Goal: Information Seeking & Learning: Check status

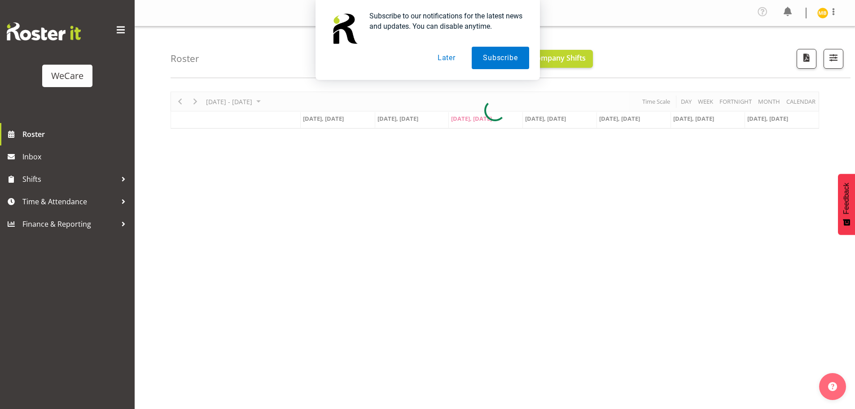
click at [449, 61] on button "Later" at bounding box center [446, 58] width 40 height 22
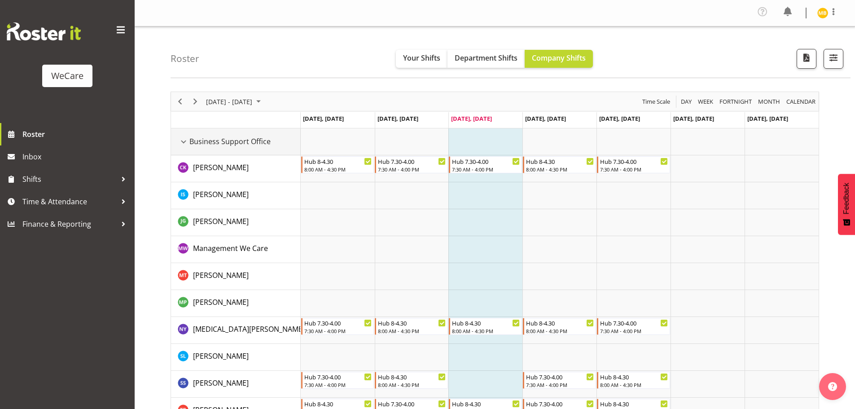
click at [235, 142] on span "Business Support Office" at bounding box center [229, 141] width 81 height 11
click at [180, 141] on div "Business Support Office resource" at bounding box center [184, 142] width 12 height 12
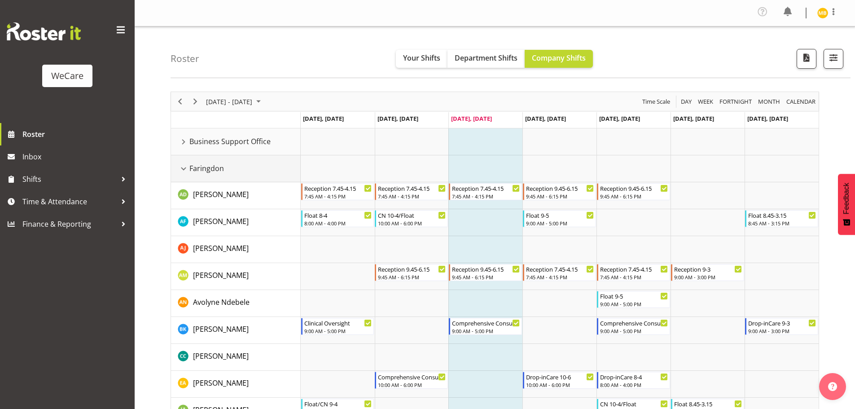
click at [191, 170] on span "Faringdon" at bounding box center [206, 168] width 35 height 11
click at [185, 172] on div "Faringdon resource" at bounding box center [184, 169] width 12 height 12
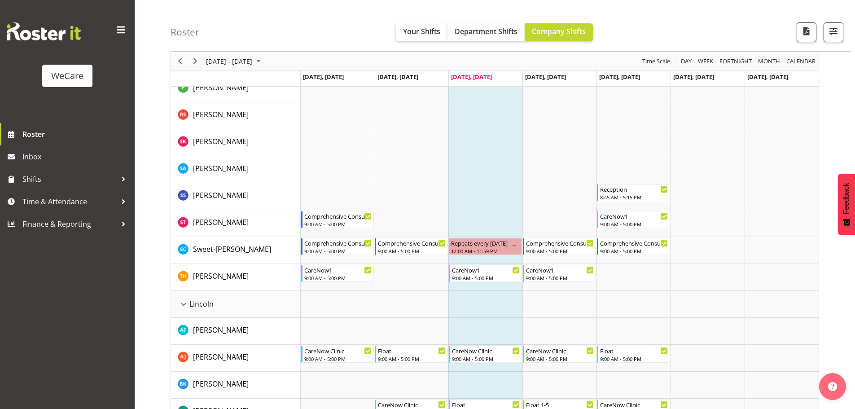
scroll to position [539, 0]
click at [228, 304] on div "Lincoln" at bounding box center [239, 303] width 123 height 11
click at [180, 306] on div "Lincoln resource" at bounding box center [184, 304] width 12 height 12
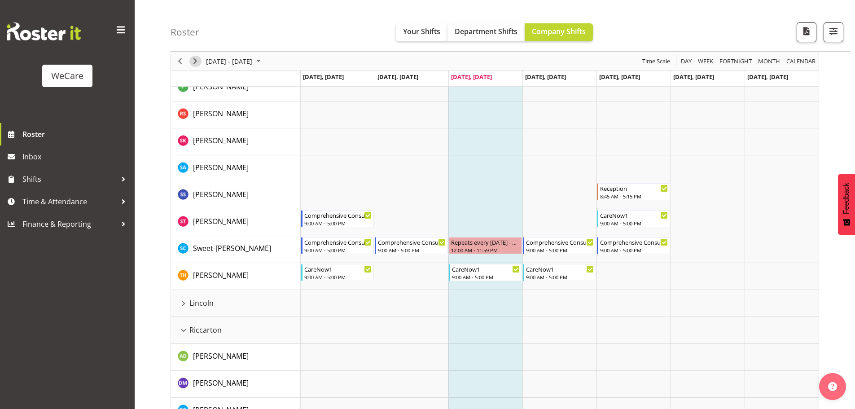
click at [194, 59] on span "Next" at bounding box center [195, 61] width 11 height 11
click at [0, 0] on div "Timeline Week of September 10, 2025" at bounding box center [0, 0] width 0 height 0
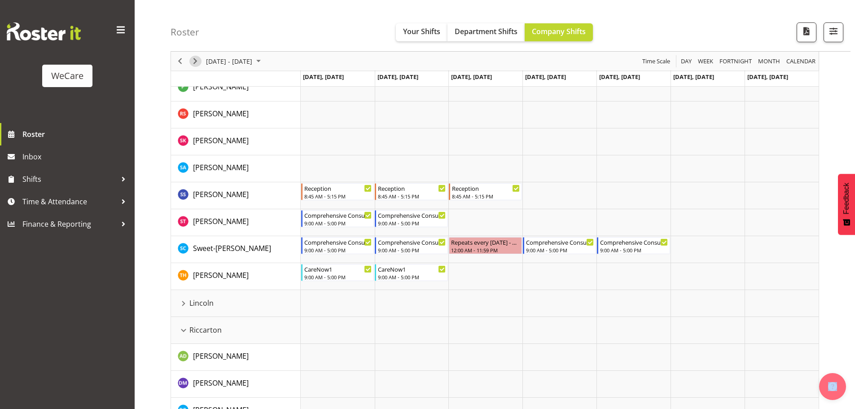
click at [0, 0] on div "Timeline Week of September 17, 2025" at bounding box center [0, 0] width 0 height 0
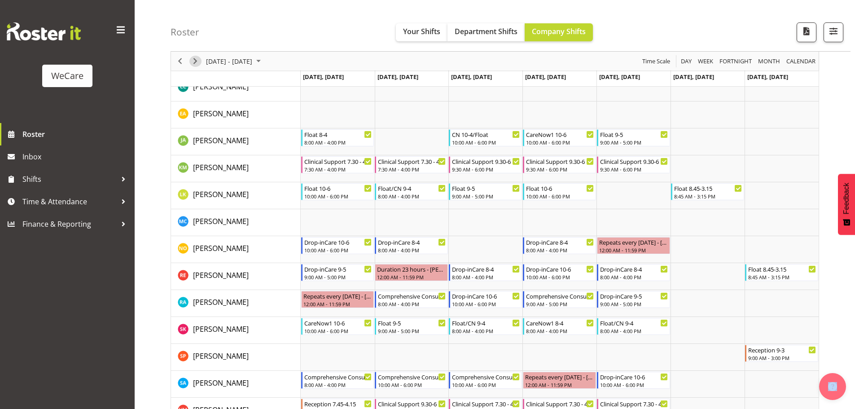
click at [192, 62] on span "Next" at bounding box center [195, 61] width 11 height 11
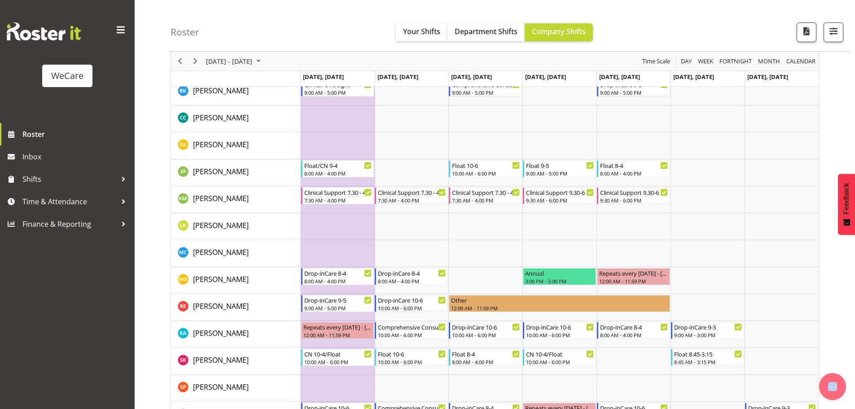
scroll to position [539, 0]
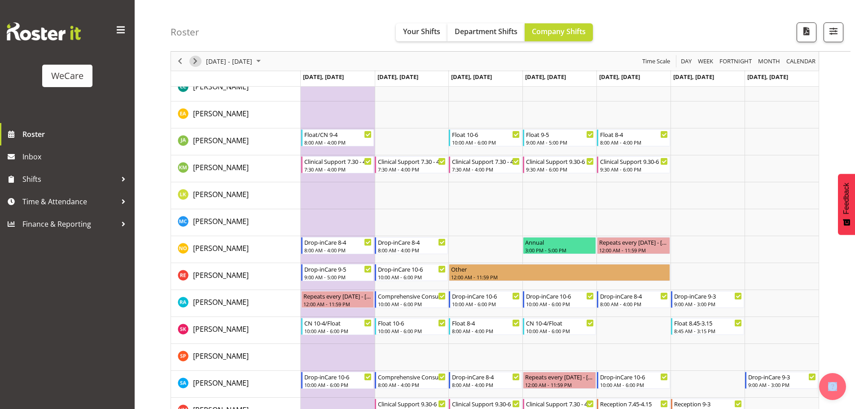
click at [199, 60] on span "Next" at bounding box center [195, 61] width 11 height 11
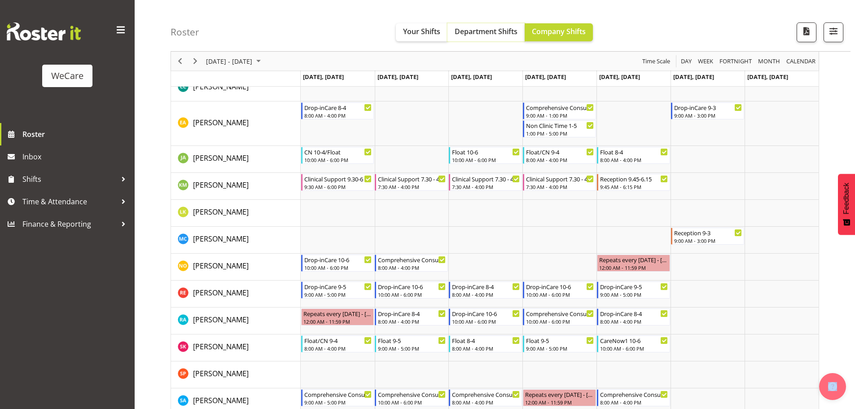
click at [480, 30] on span "Department Shifts" at bounding box center [486, 31] width 63 height 10
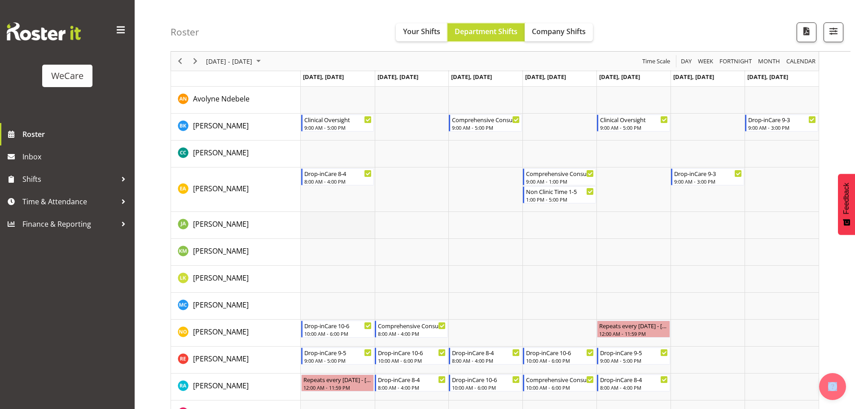
scroll to position [539, 0]
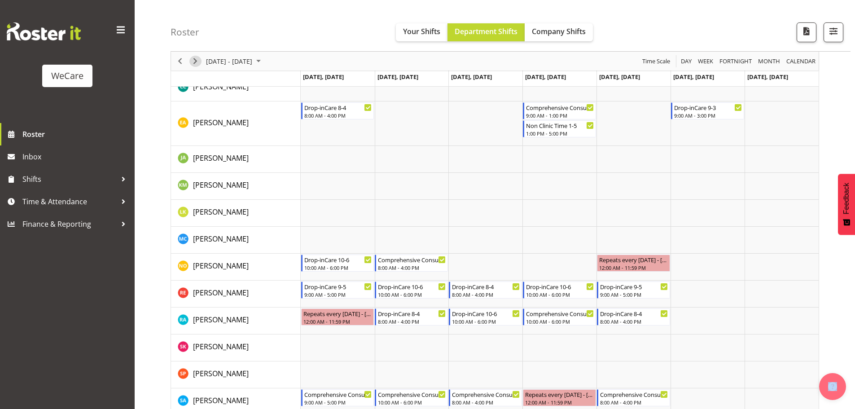
click at [199, 60] on span "Next" at bounding box center [195, 61] width 11 height 11
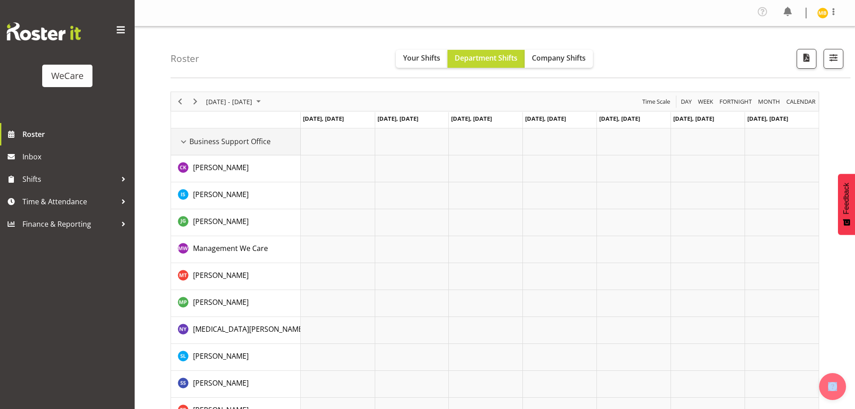
click at [206, 140] on span "Business Support Office" at bounding box center [229, 141] width 81 height 11
click at [184, 142] on div "Business Support Office resource" at bounding box center [184, 142] width 12 height 12
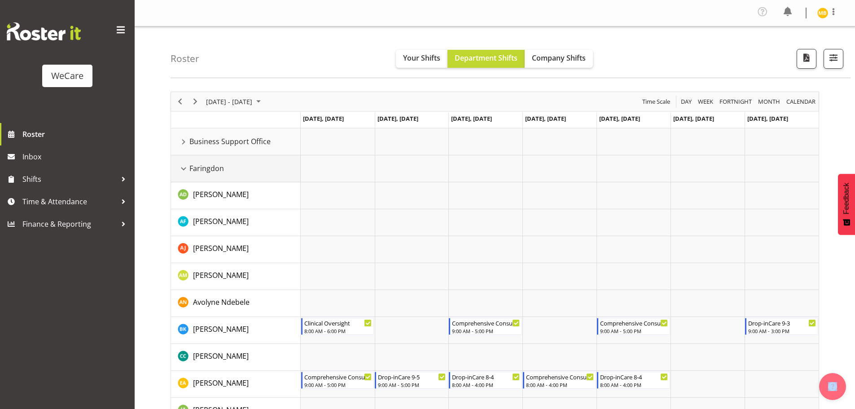
click at [191, 167] on span "Faringdon" at bounding box center [206, 168] width 35 height 11
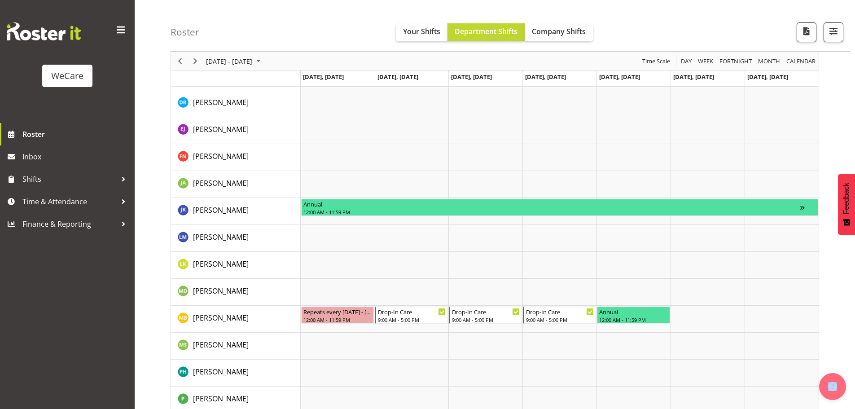
scroll to position [808, 0]
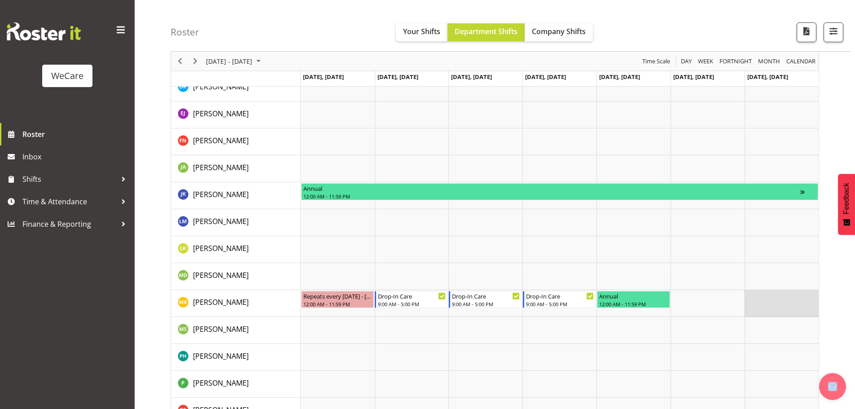
click at [769, 297] on td "Timeline Week of October 8, 2025" at bounding box center [782, 303] width 74 height 27
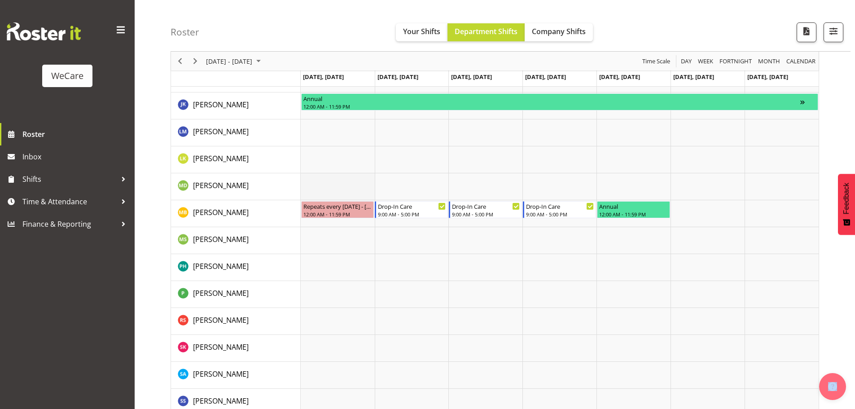
scroll to position [853, 0]
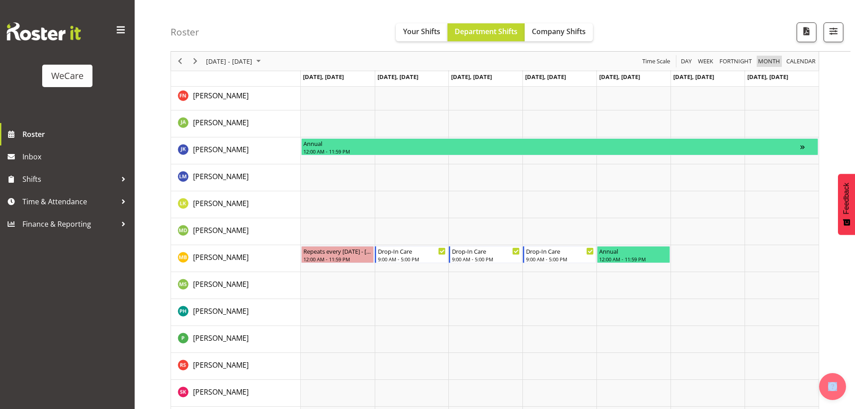
click at [764, 64] on span "Month" at bounding box center [769, 61] width 24 height 11
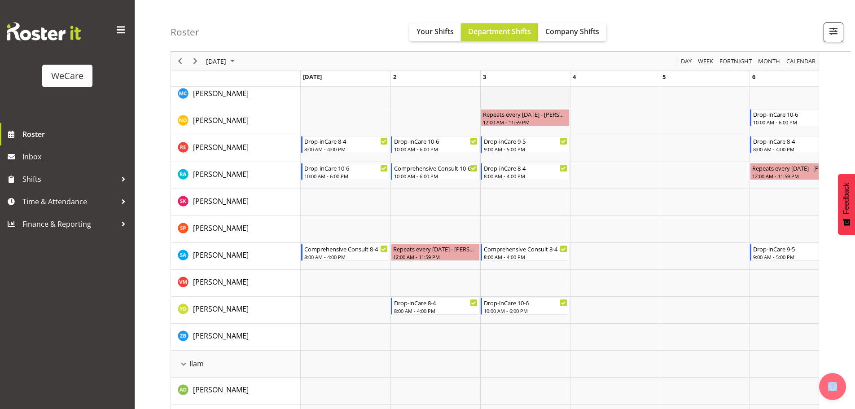
scroll to position [673, 0]
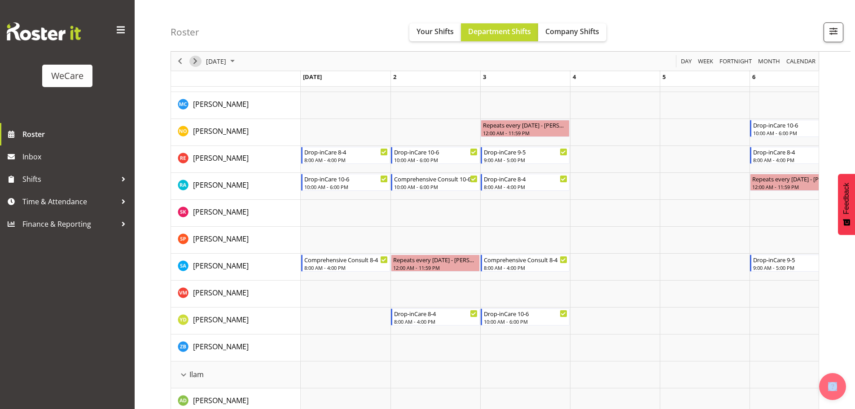
click at [193, 61] on span "Next" at bounding box center [195, 61] width 11 height 11
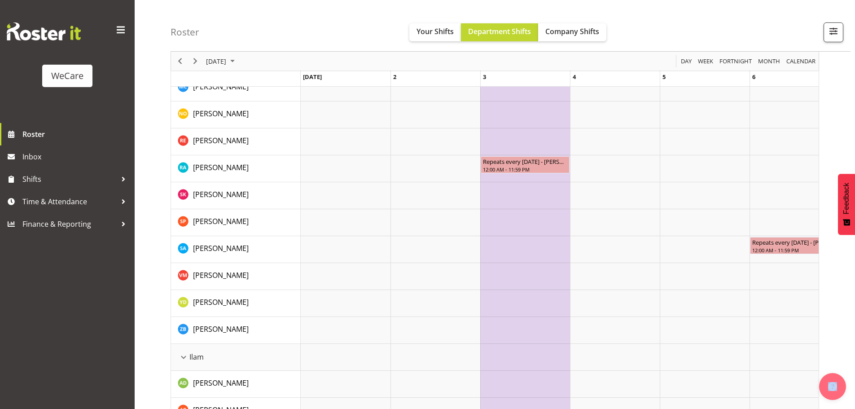
click at [0, 0] on div "of November 2025" at bounding box center [0, 0] width 0 height 0
click at [709, 59] on span "Week" at bounding box center [705, 61] width 17 height 11
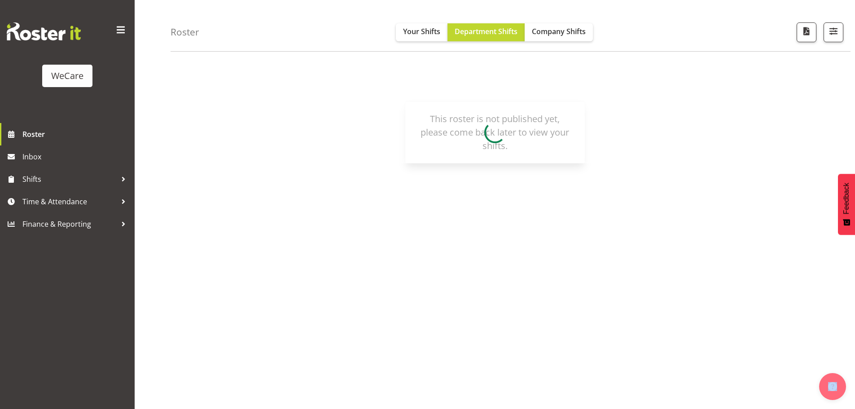
scroll to position [35, 0]
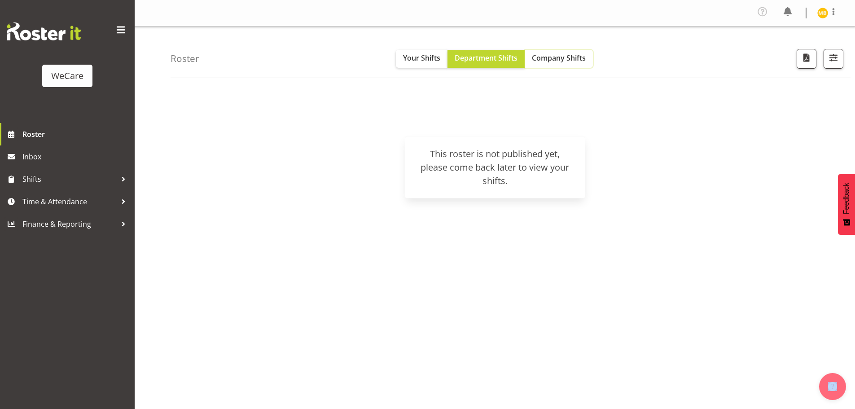
click at [584, 61] on span "Company Shifts" at bounding box center [559, 58] width 54 height 10
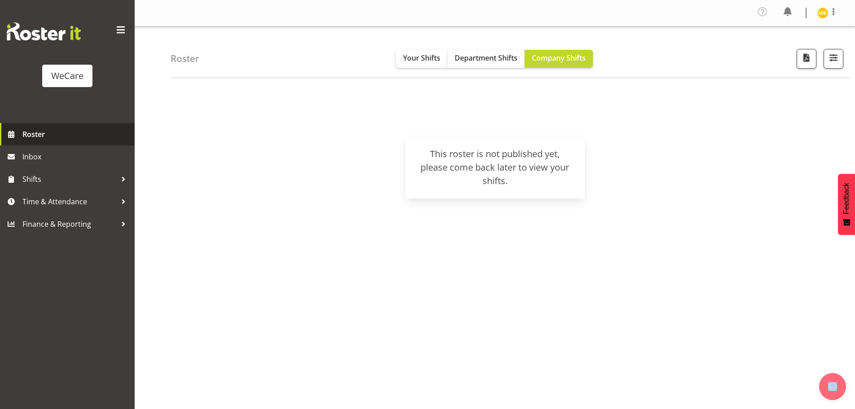
click at [40, 138] on span "Roster" at bounding box center [76, 133] width 108 height 13
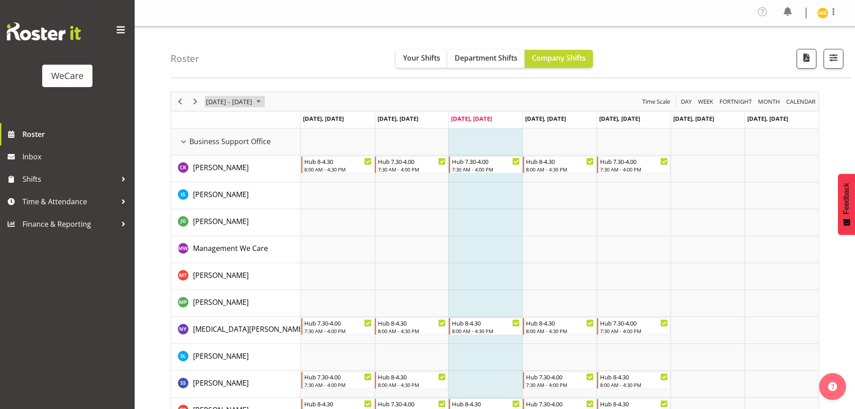
click at [264, 102] on span "September 08 - 14, 2025" at bounding box center [258, 101] width 11 height 11
click at [248, 106] on span "[DATE] - [DATE]" at bounding box center [229, 101] width 48 height 11
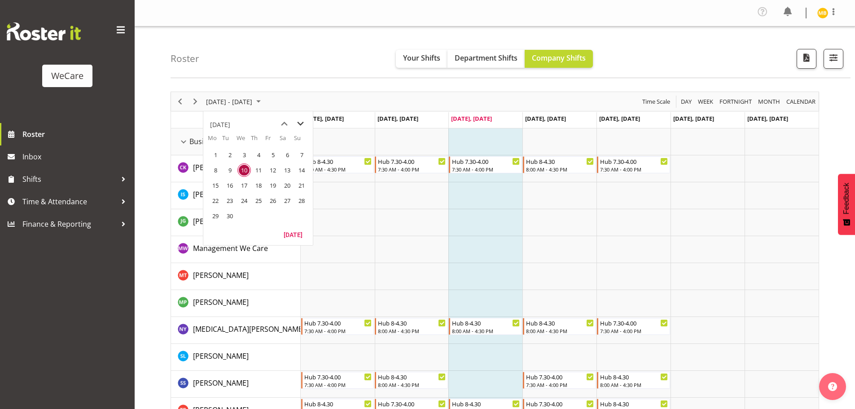
click at [297, 124] on span "next month" at bounding box center [301, 124] width 16 height 16
click at [276, 168] on span "10" at bounding box center [272, 169] width 13 height 13
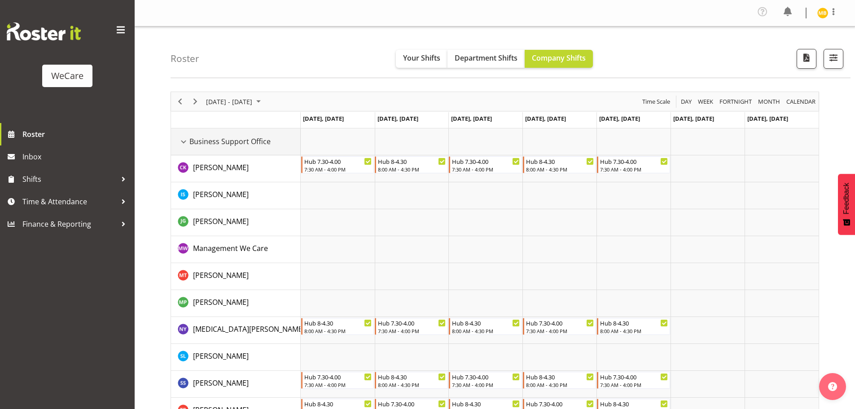
click at [184, 140] on div "Business Support Office resource" at bounding box center [184, 142] width 12 height 12
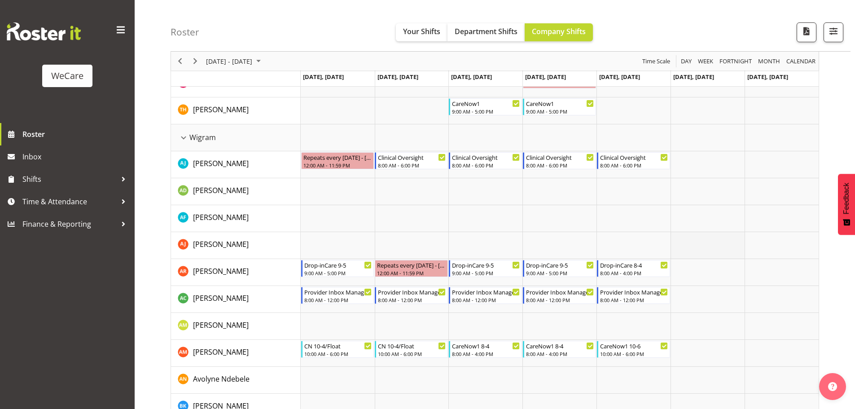
scroll to position [2065, 0]
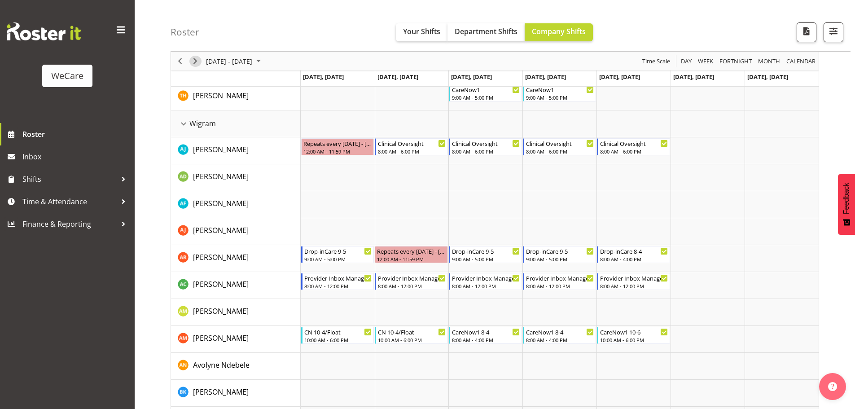
click at [193, 61] on span "Next" at bounding box center [195, 61] width 11 height 11
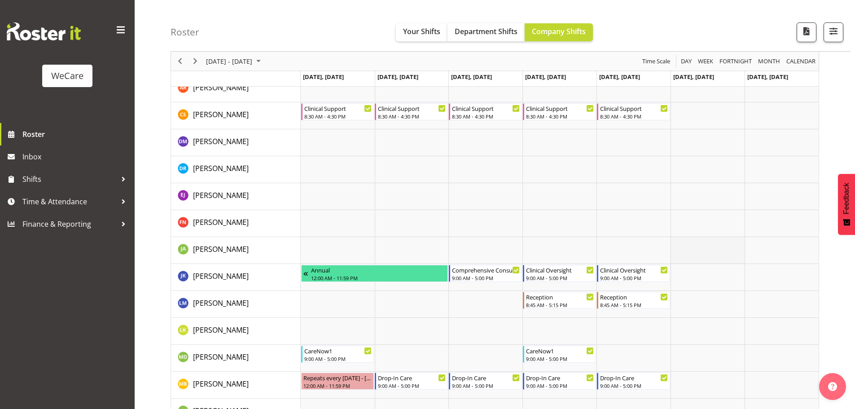
scroll to position [1122, 0]
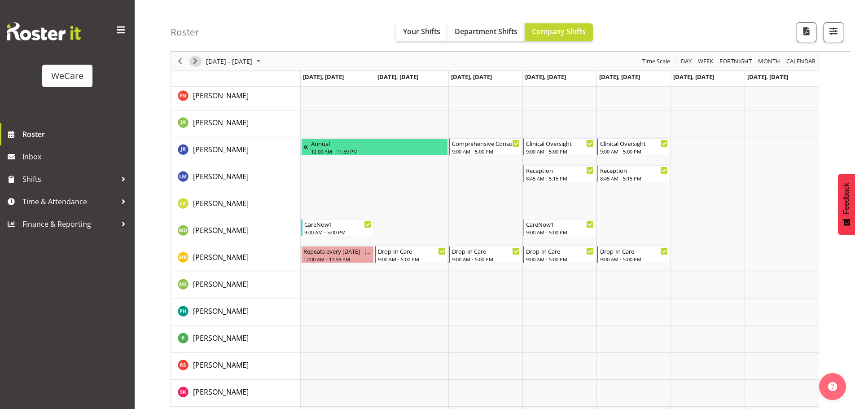
click at [192, 57] on span "Next" at bounding box center [195, 61] width 11 height 11
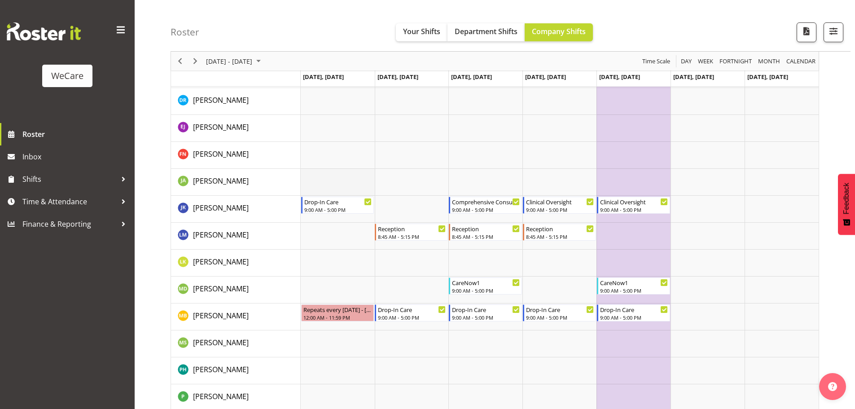
scroll to position [1077, 0]
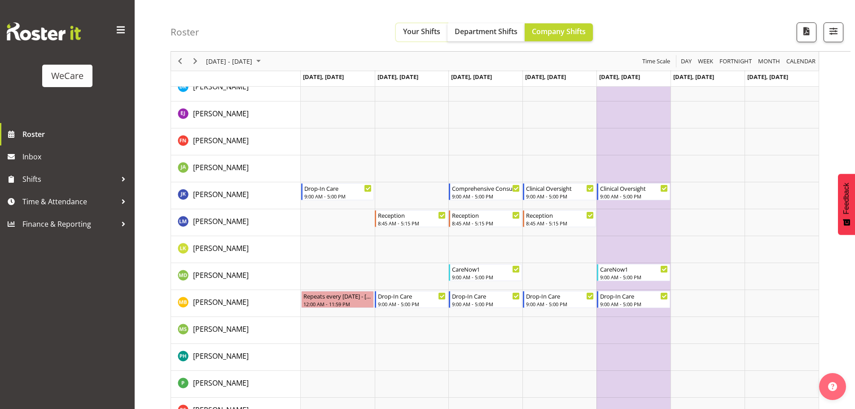
click at [410, 33] on span "Your Shifts" at bounding box center [421, 31] width 37 height 10
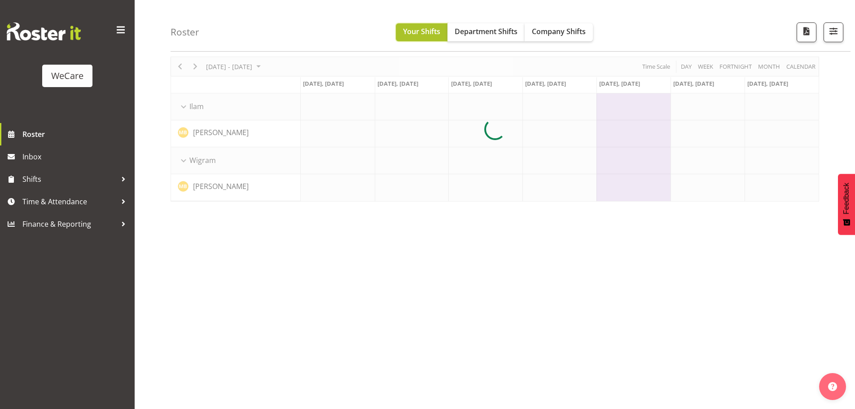
scroll to position [35, 0]
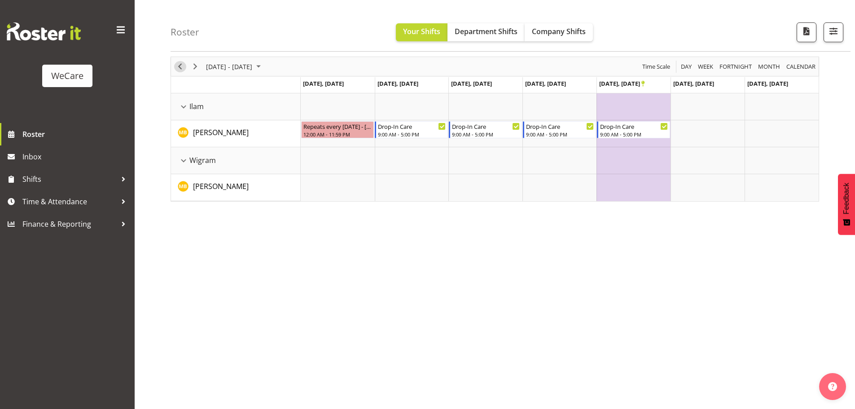
click at [178, 66] on span "Previous" at bounding box center [180, 66] width 11 height 11
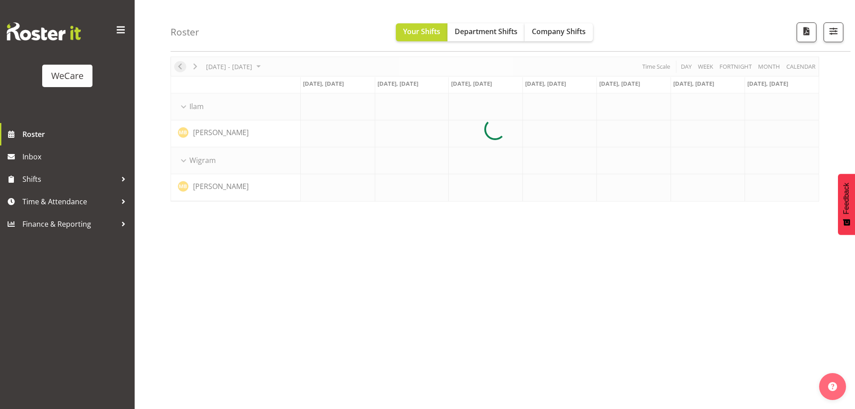
click at [178, 66] on div at bounding box center [495, 129] width 649 height 145
click at [229, 66] on div at bounding box center [495, 129] width 649 height 145
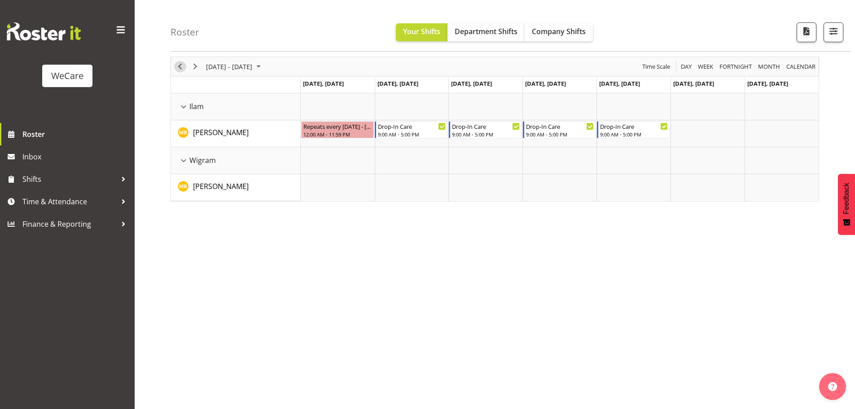
click at [183, 67] on span "Previous" at bounding box center [180, 66] width 11 height 11
click at [779, 183] on div "Drop-inCare 9-3" at bounding box center [782, 179] width 68 height 9
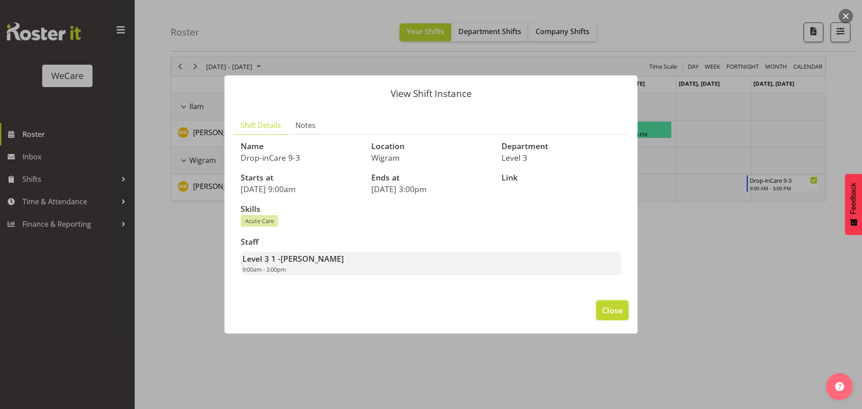
click at [620, 308] on span "Close" at bounding box center [612, 310] width 21 height 12
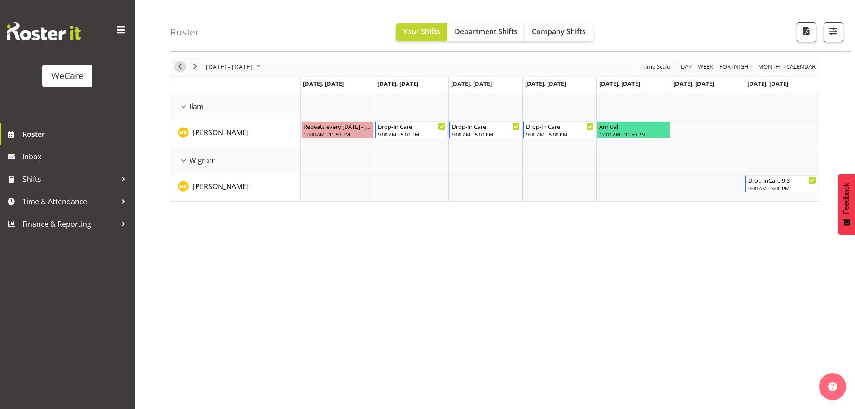
click at [181, 66] on span "Previous" at bounding box center [180, 66] width 11 height 11
click at [836, 34] on span "button" at bounding box center [834, 31] width 12 height 12
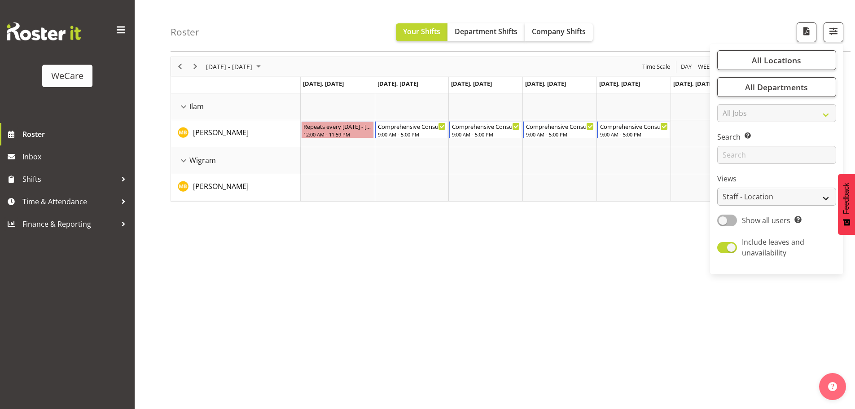
click at [753, 197] on div "Roster Your Shifts Department Shifts Company Shifts All Locations Clear Busines…" at bounding box center [495, 199] width 720 height 417
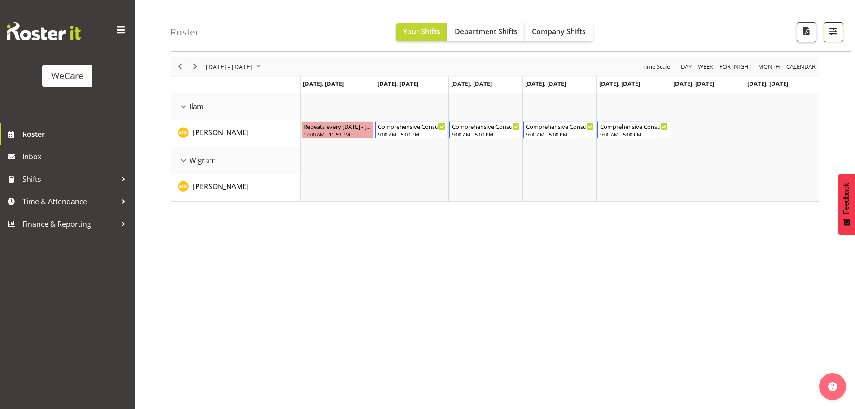
click at [831, 30] on span "button" at bounding box center [834, 31] width 12 height 12
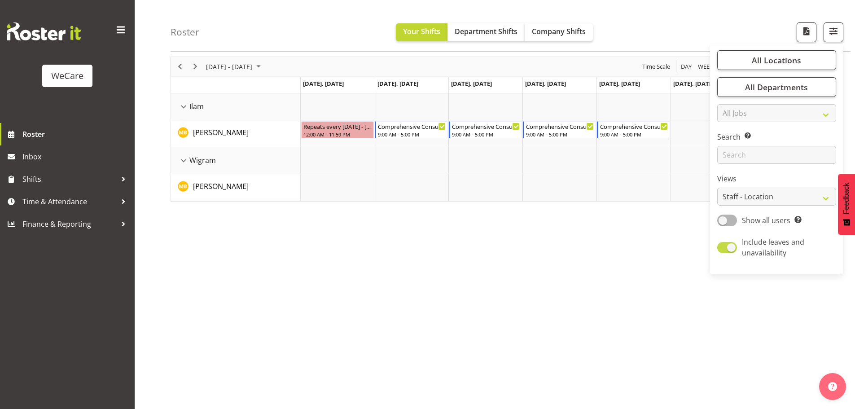
click at [725, 249] on span at bounding box center [727, 247] width 20 height 11
click at [723, 249] on input "Include leaves and unavailability" at bounding box center [720, 248] width 6 height 6
checkbox input "false"
click at [764, 110] on select "All Jobs All Jobs" at bounding box center [776, 113] width 119 height 18
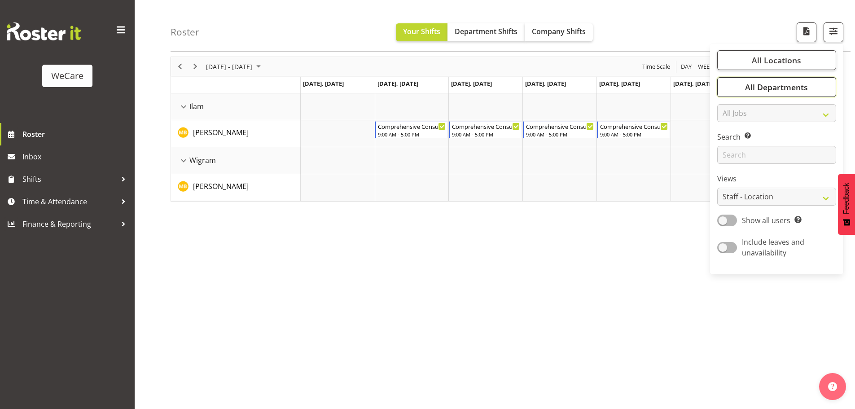
click at [769, 84] on span "All Departments" at bounding box center [776, 87] width 63 height 11
click at [729, 152] on span at bounding box center [728, 152] width 7 height 7
click at [729, 152] on input "Level 1 & 2" at bounding box center [728, 153] width 6 height 6
checkbox input "false"
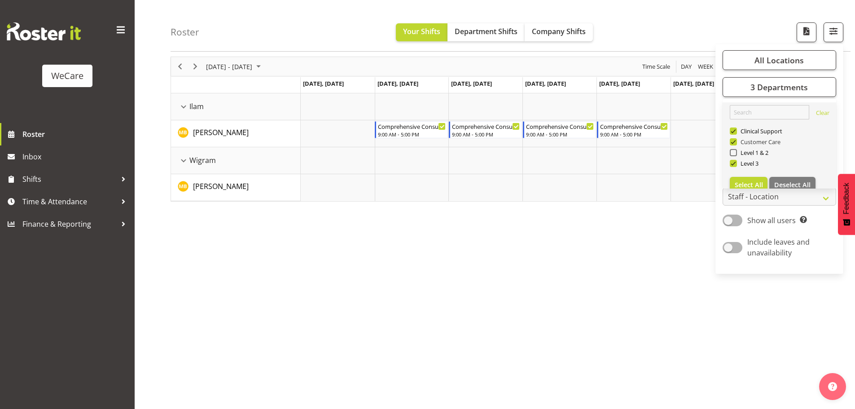
click at [733, 142] on span at bounding box center [733, 141] width 7 height 7
click at [733, 142] on input "Customer Care" at bounding box center [733, 142] width 6 height 6
checkbox input "false"
click at [734, 130] on span at bounding box center [733, 130] width 7 height 7
click at [734, 130] on input "Clinical Support" at bounding box center [733, 131] width 6 height 6
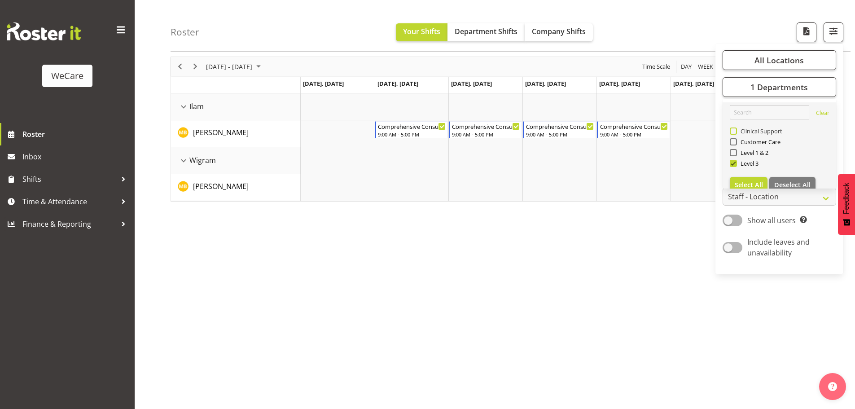
click at [736, 129] on span at bounding box center [733, 130] width 7 height 7
click at [736, 129] on input "Clinical Support" at bounding box center [733, 131] width 6 height 6
checkbox input "true"
click at [790, 198] on select "Staff Role Shift - Horizontal Shift - Vertical Staff - Location" at bounding box center [780, 197] width 114 height 18
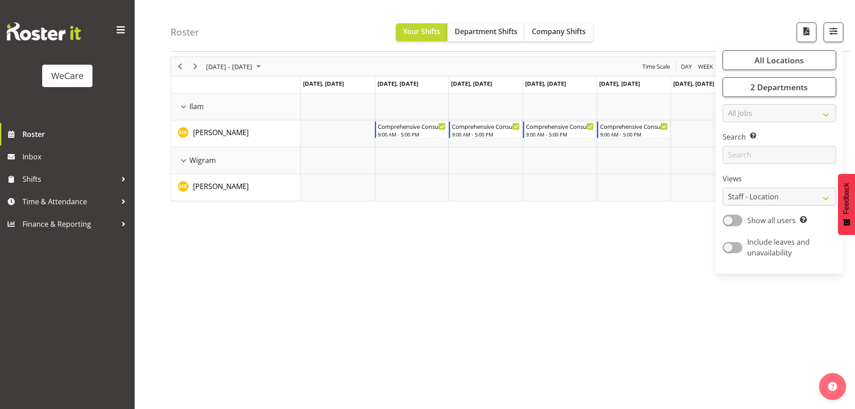
click at [762, 290] on div "[DATE] - [DATE] [DATE] Day Week Fortnight Month calendar Month Agenda Time Scal…" at bounding box center [513, 229] width 685 height 359
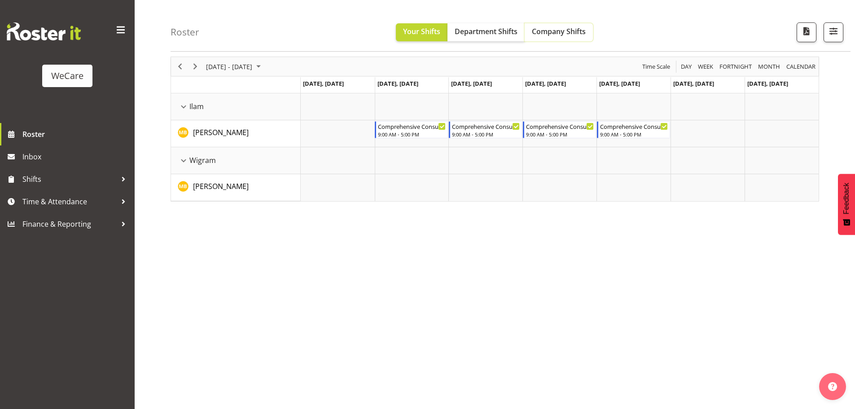
click at [559, 32] on span "Company Shifts" at bounding box center [559, 31] width 54 height 10
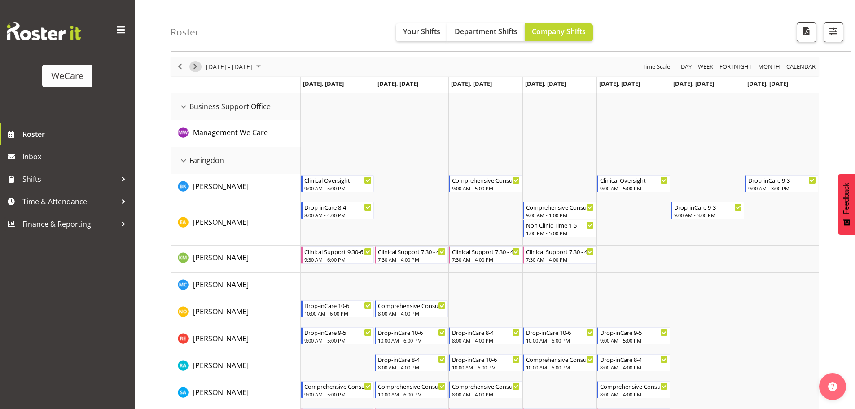
click at [195, 63] on span "Next" at bounding box center [195, 66] width 11 height 11
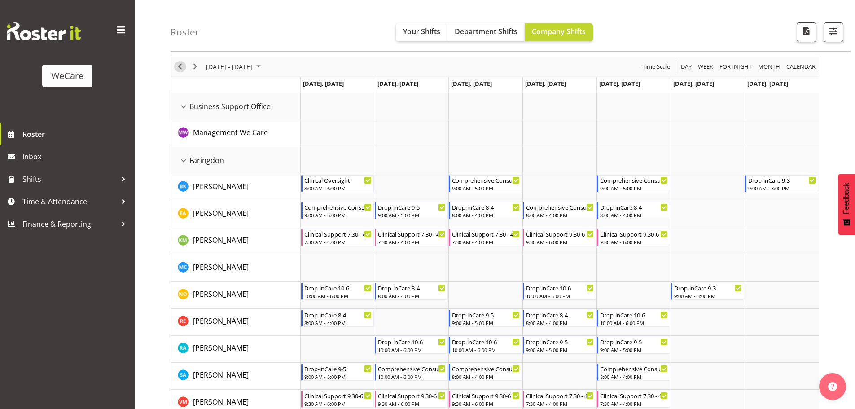
click at [181, 63] on span "Previous" at bounding box center [180, 66] width 11 height 11
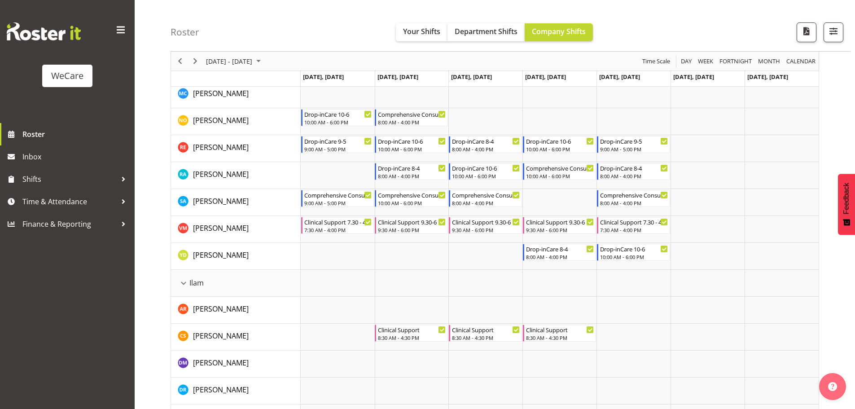
scroll to position [304, 0]
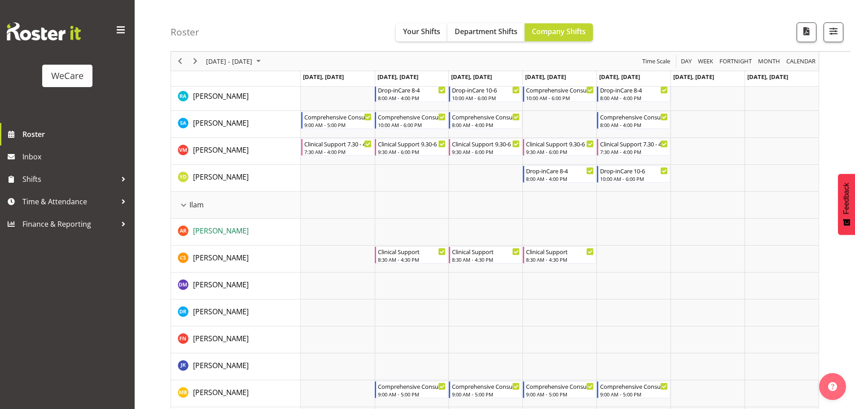
click at [215, 232] on span "[PERSON_NAME]" at bounding box center [221, 231] width 56 height 10
click at [831, 34] on span "button" at bounding box center [834, 31] width 12 height 12
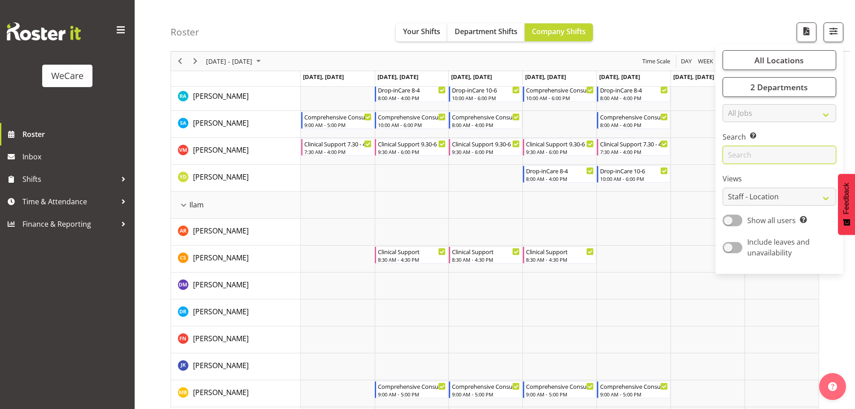
click at [754, 153] on input "text" at bounding box center [780, 155] width 114 height 18
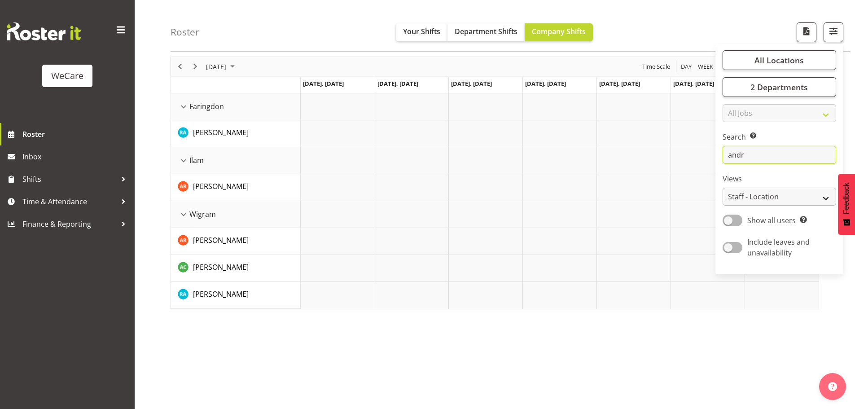
scroll to position [35, 0]
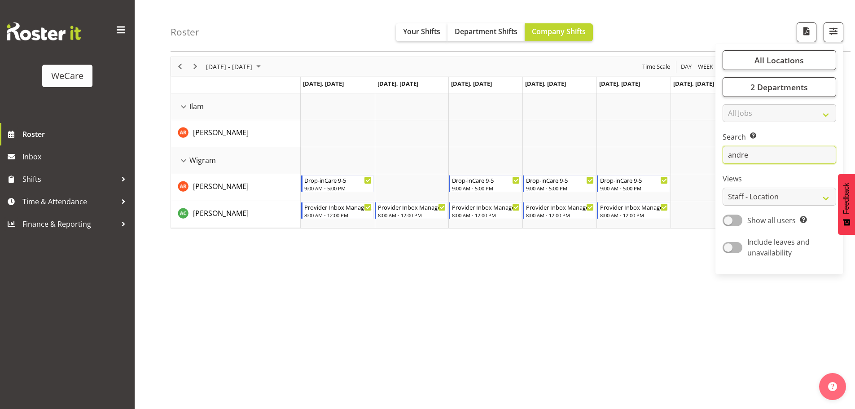
type input "andre"
click at [644, 316] on div "[DATE] - [DATE] [DATE] Day Week Fortnight Month calendar Month Agenda Time Scal…" at bounding box center [513, 229] width 685 height 359
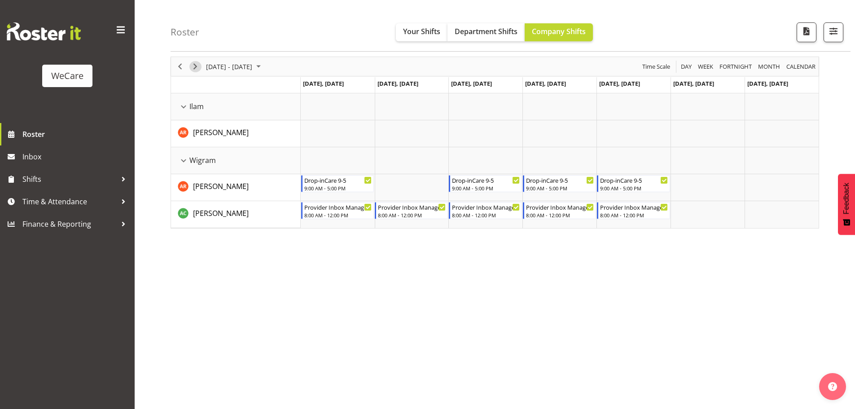
click at [199, 66] on span "Next" at bounding box center [195, 66] width 11 height 11
click at [198, 68] on span "Next" at bounding box center [195, 66] width 11 height 11
click at [832, 28] on span "button" at bounding box center [834, 31] width 12 height 12
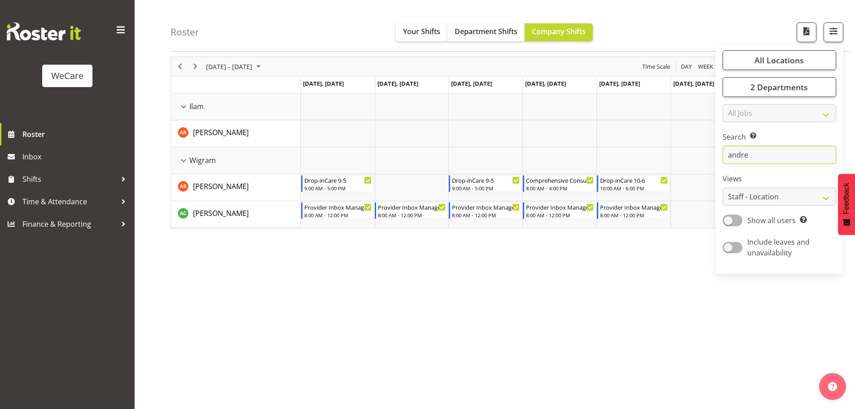
drag, startPoint x: 764, startPoint y: 153, endPoint x: 724, endPoint y: 158, distance: 40.3
click at [724, 158] on input "andre" at bounding box center [780, 155] width 114 height 18
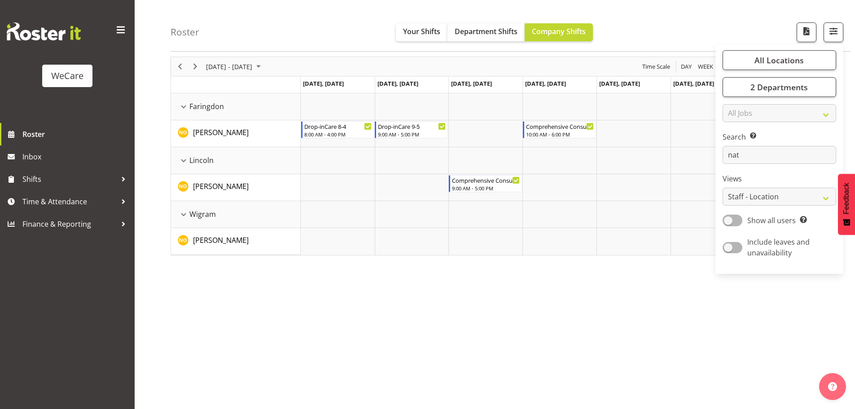
click at [688, 34] on div "Roster Your Shifts Department Shifts Company Shifts All Locations Clear Busines…" at bounding box center [511, 26] width 680 height 52
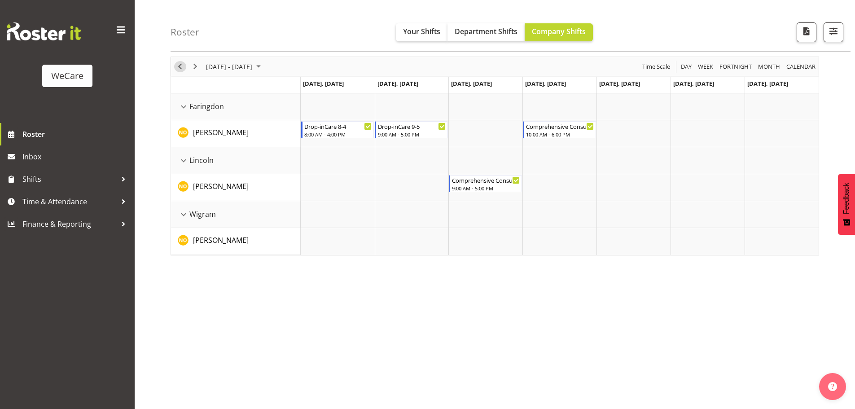
click at [182, 64] on span "Previous" at bounding box center [180, 66] width 11 height 11
click at [832, 34] on span "button" at bounding box center [834, 31] width 12 height 12
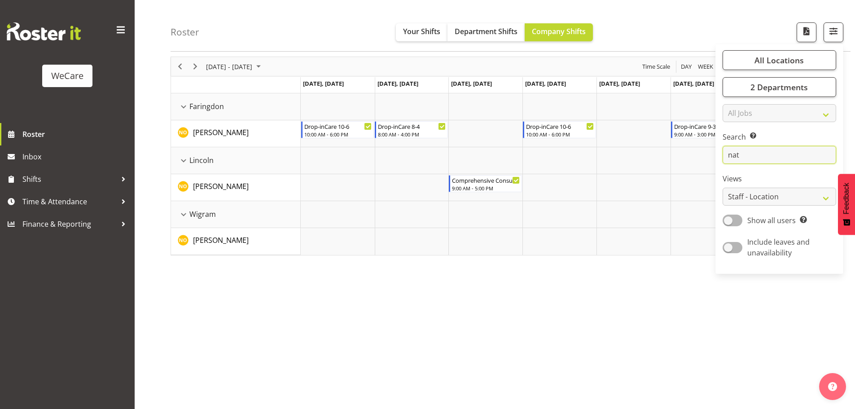
click at [760, 153] on input "nat" at bounding box center [780, 155] width 114 height 18
drag, startPoint x: 760, startPoint y: 153, endPoint x: 694, endPoint y: 154, distance: 65.6
click at [694, 154] on div "Roster Your Shifts Department Shifts Company Shifts All Locations Clear Busines…" at bounding box center [495, 199] width 720 height 417
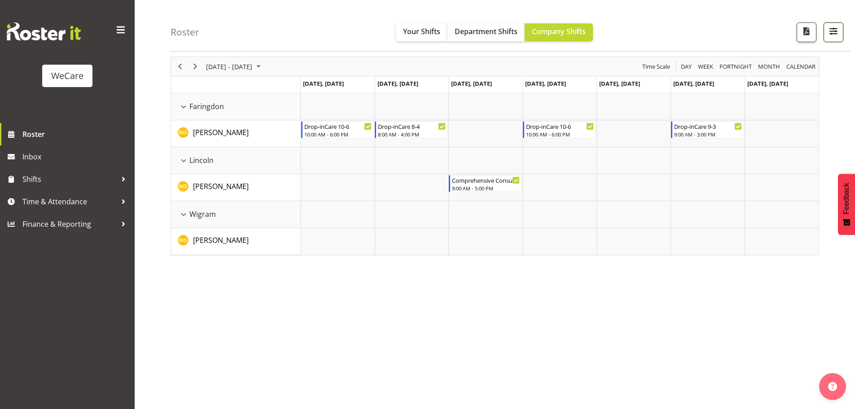
click at [835, 32] on span "button" at bounding box center [834, 31] width 12 height 12
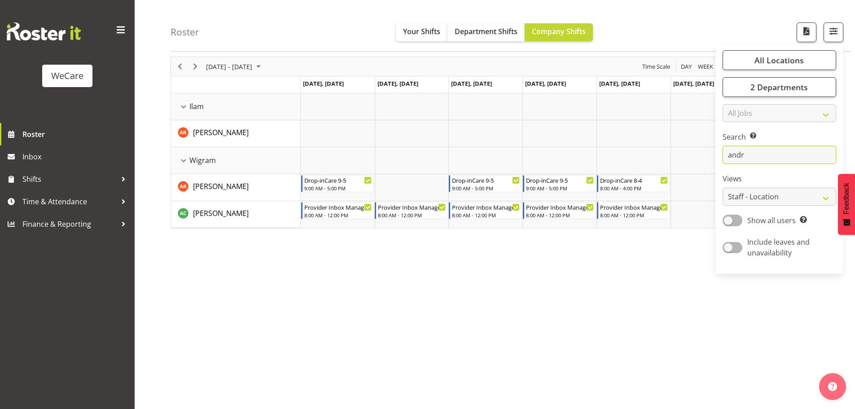
type input "andr"
click at [602, 320] on div "[DATE] - [DATE] [DATE] Day Week Fortnight Month calendar Month Agenda Time Scal…" at bounding box center [513, 229] width 685 height 359
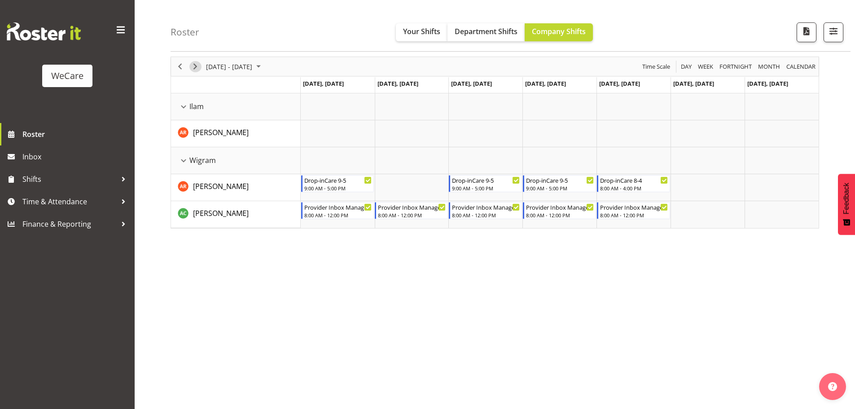
click at [196, 66] on span "Next" at bounding box center [195, 66] width 11 height 11
click at [183, 67] on span "Previous" at bounding box center [180, 66] width 11 height 11
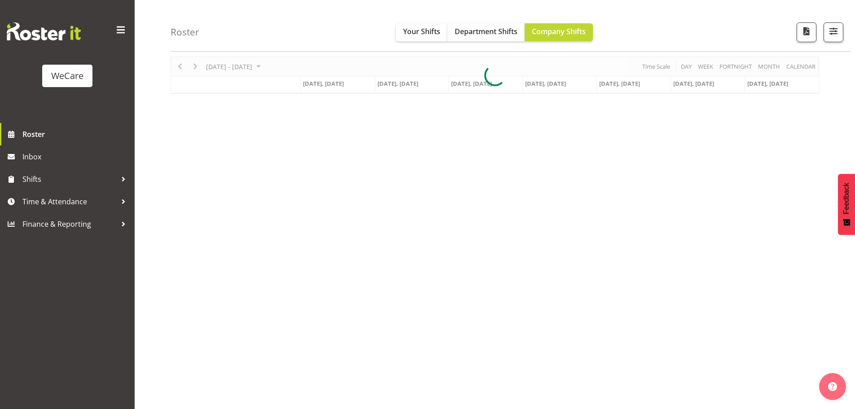
click at [225, 64] on div at bounding box center [495, 75] width 649 height 37
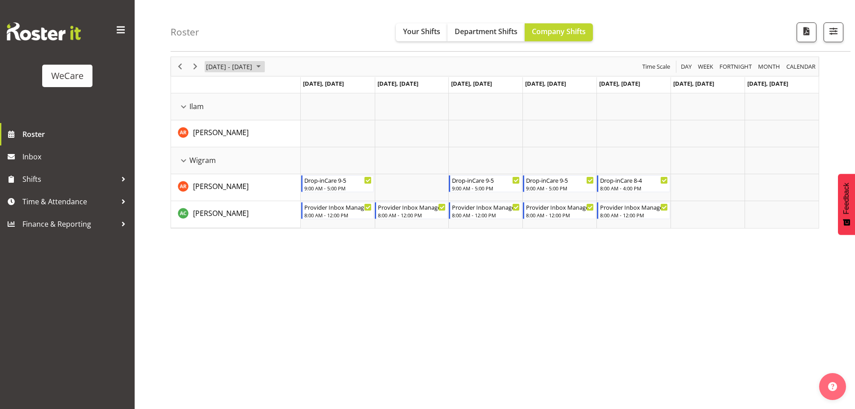
click at [264, 66] on span "October 06 - 12, 2025" at bounding box center [258, 66] width 11 height 11
click at [284, 89] on span "previous month" at bounding box center [285, 89] width 16 height 16
click at [244, 131] on span "10" at bounding box center [243, 134] width 13 height 13
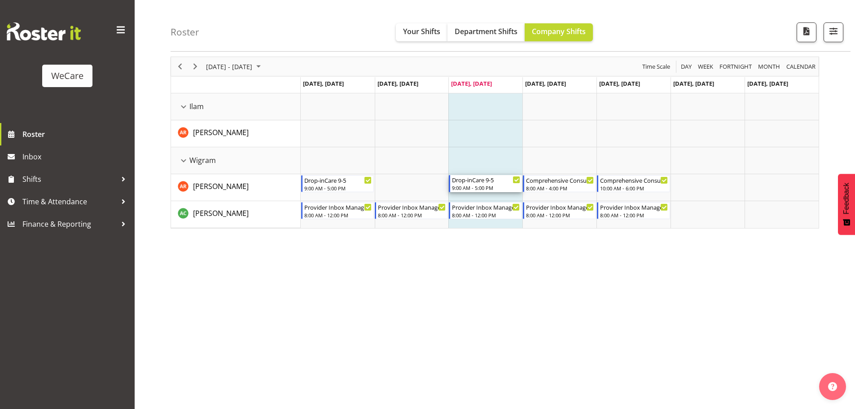
click at [475, 188] on div "9:00 AM - 5:00 PM" at bounding box center [486, 187] width 68 height 7
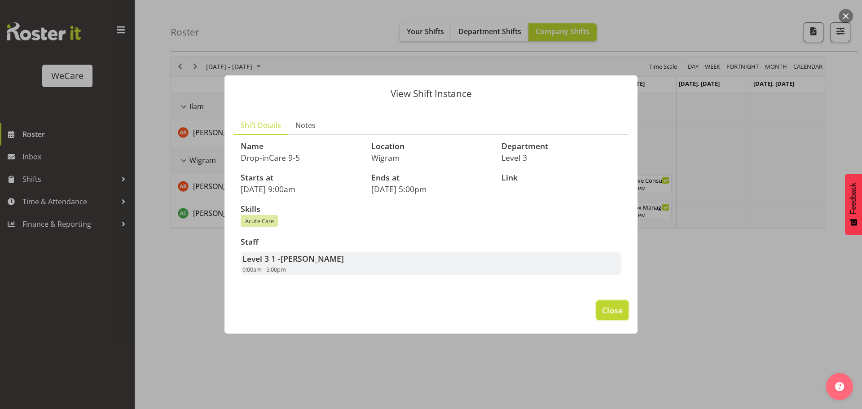
click at [608, 313] on span "Close" at bounding box center [612, 310] width 21 height 12
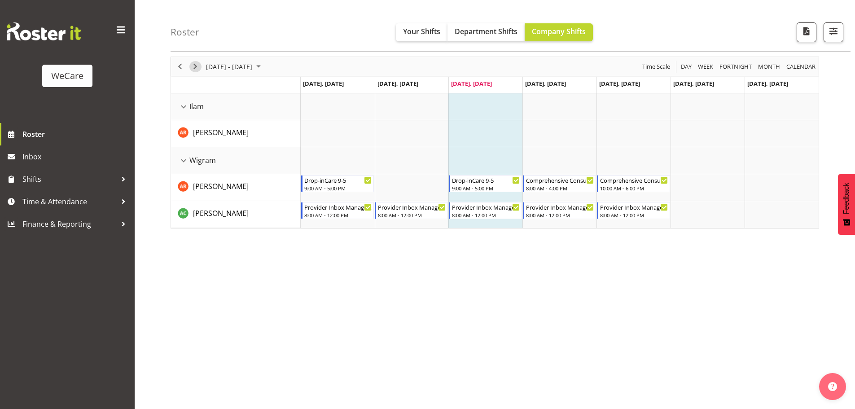
click at [197, 66] on span "Next" at bounding box center [195, 66] width 11 height 11
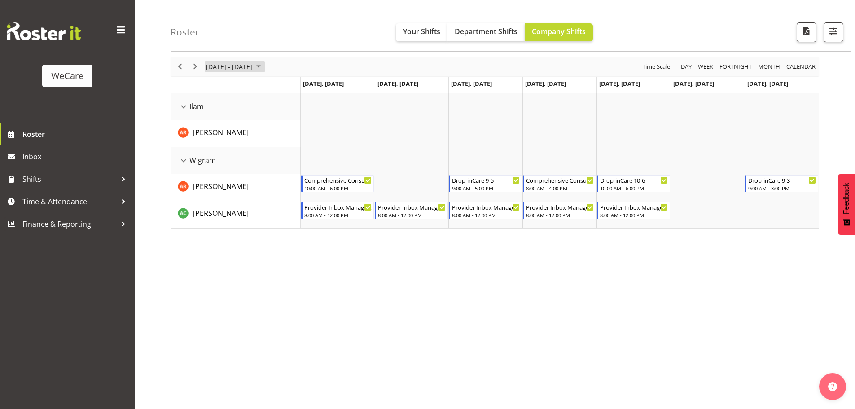
click at [232, 66] on span "[DATE] - [DATE]" at bounding box center [229, 66] width 48 height 11
click at [298, 90] on span "next month" at bounding box center [301, 89] width 16 height 16
click at [300, 120] on span "5" at bounding box center [301, 119] width 13 height 13
click at [183, 66] on span "Previous" at bounding box center [180, 66] width 11 height 11
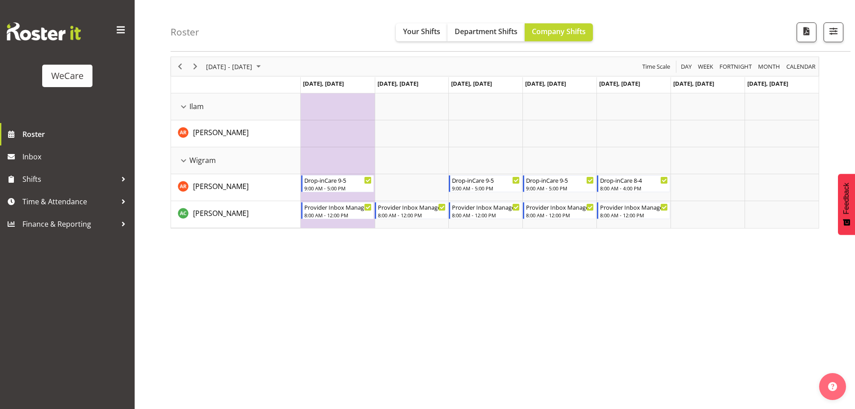
click at [247, 257] on div "[DATE] - [DATE] [DATE] Day Week Fortnight Month calendar Month Agenda Time Scal…" at bounding box center [513, 229] width 685 height 359
